Goal: Navigation & Orientation: Find specific page/section

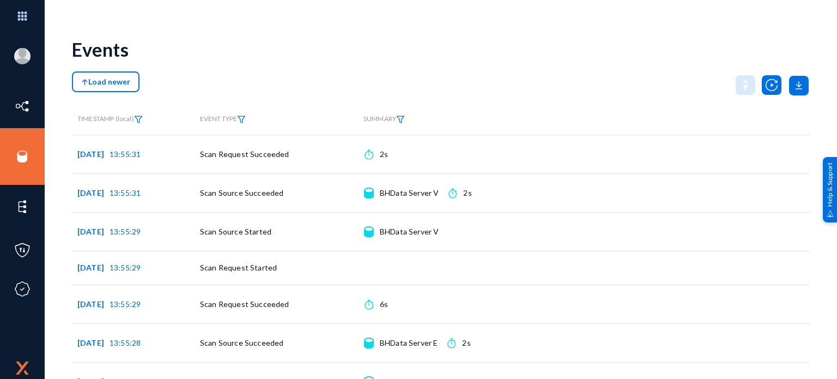
click at [558, 82] on div "Load newer" at bounding box center [441, 84] width 738 height 27
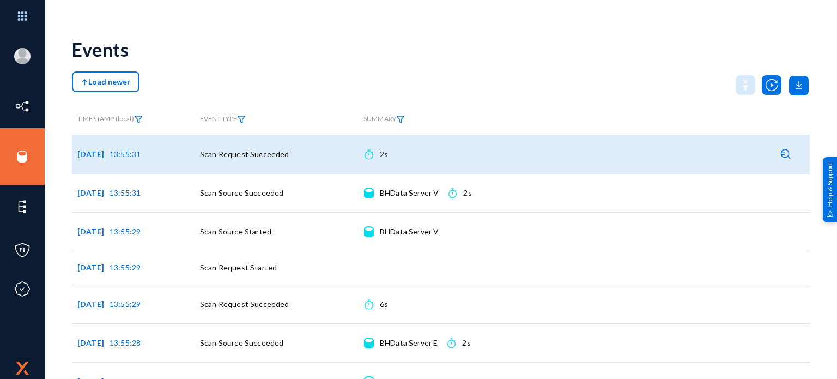
scroll to position [32, 0]
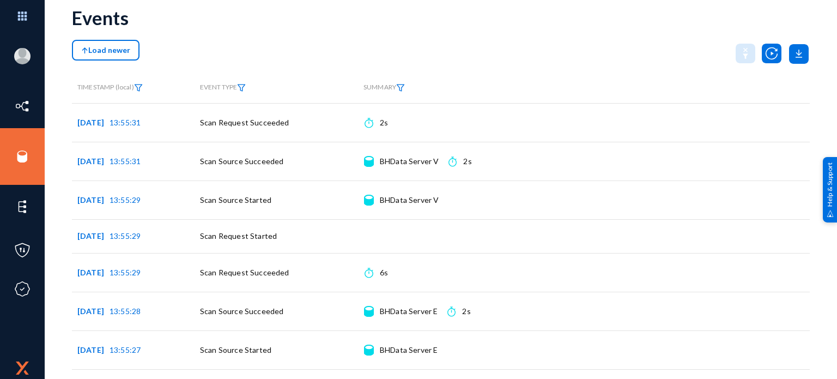
click at [369, 66] on div "Load newer" at bounding box center [441, 53] width 738 height 27
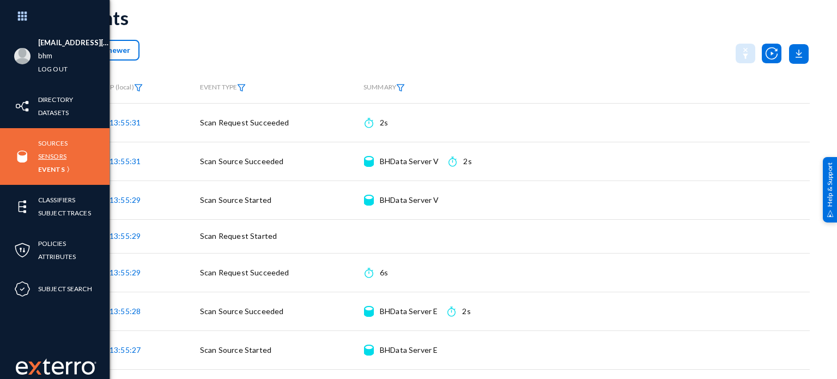
click at [55, 160] on link "Sensors" at bounding box center [52, 156] width 28 height 13
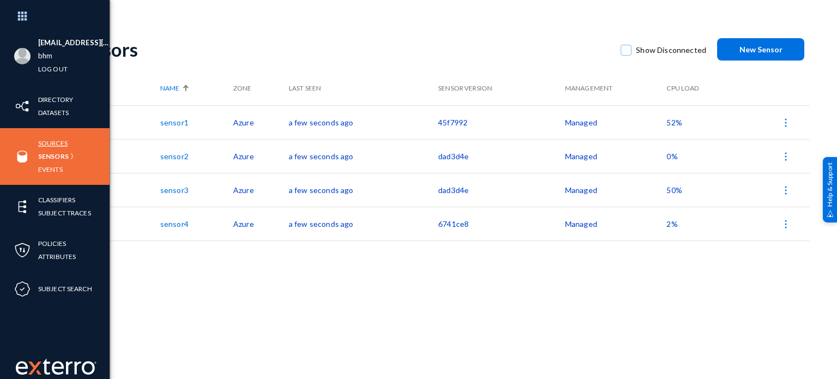
click at [56, 140] on link "Sources" at bounding box center [52, 143] width 29 height 13
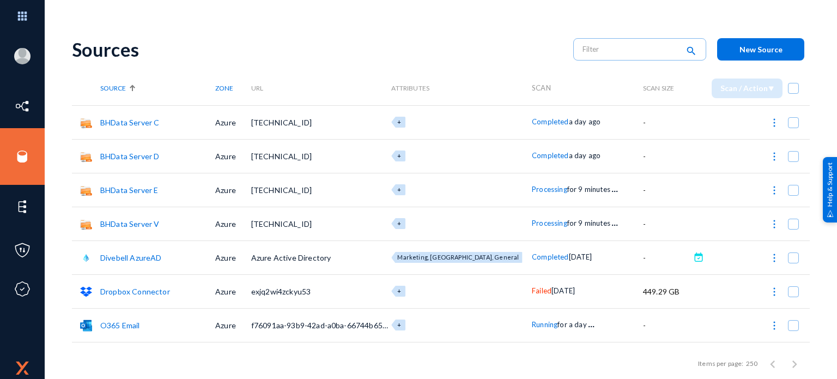
scroll to position [162, 0]
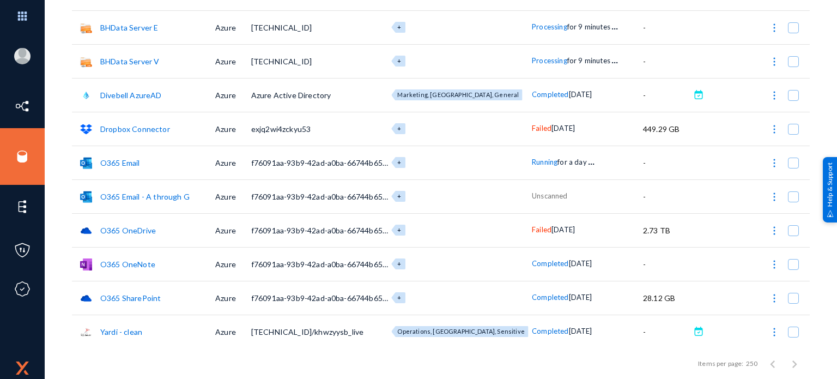
click at [341, 127] on td "exjq2wi4zckyu53" at bounding box center [321, 129] width 141 height 34
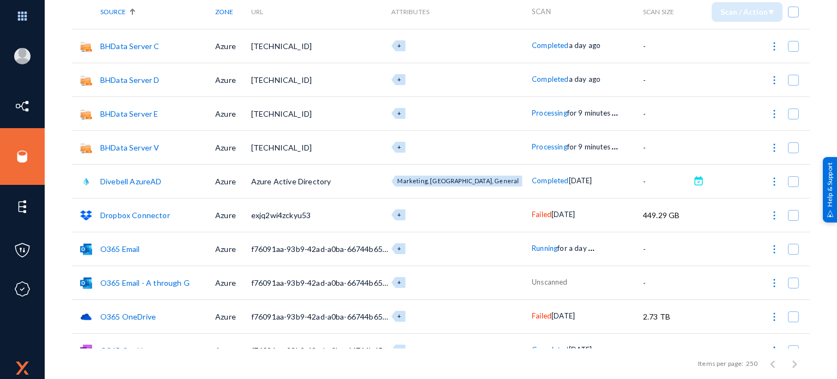
scroll to position [97, 0]
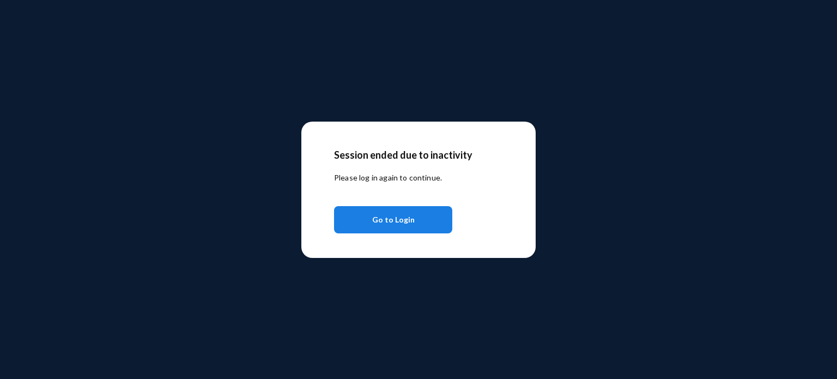
click at [382, 221] on span "Go to Login" at bounding box center [393, 220] width 43 height 20
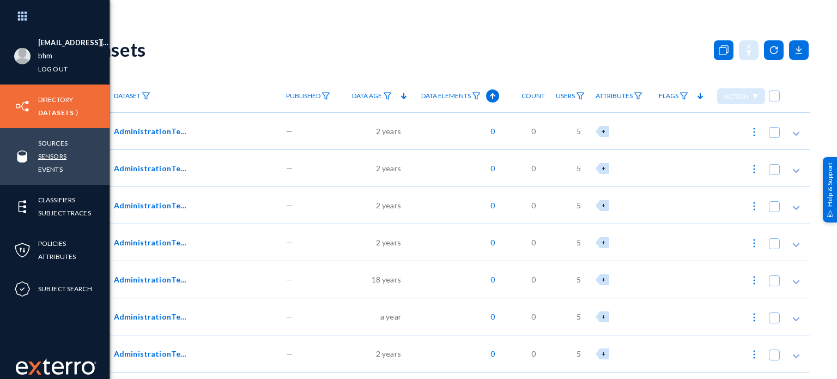
click at [55, 154] on link "Sensors" at bounding box center [52, 156] width 28 height 13
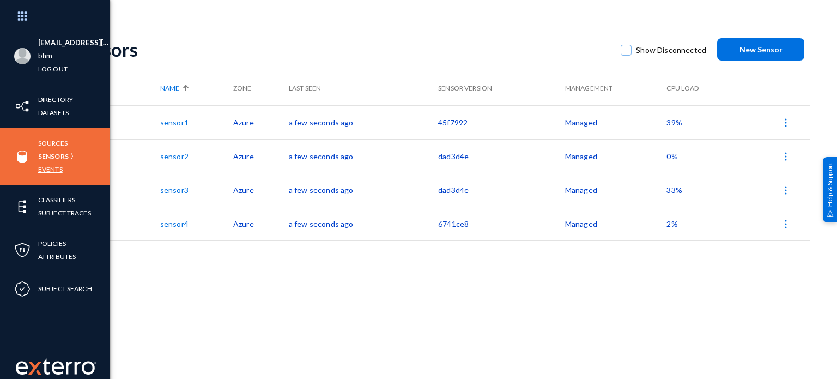
click at [51, 165] on link "Events" at bounding box center [50, 169] width 25 height 13
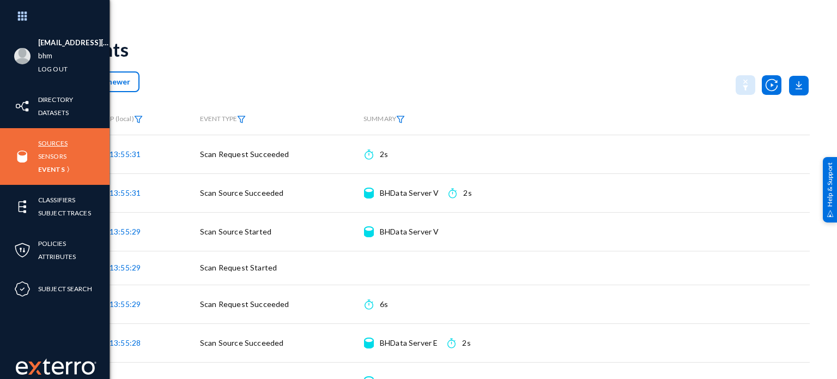
click at [65, 141] on link "Sources" at bounding box center [52, 143] width 29 height 13
